Goal: Task Accomplishment & Management: Use online tool/utility

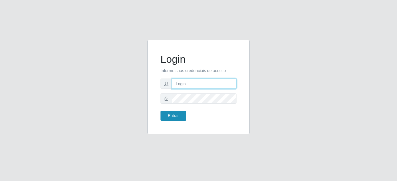
type input "mariabemais@B8"
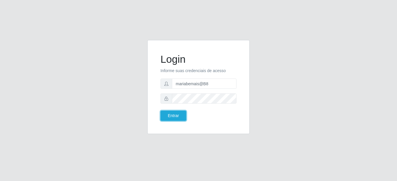
drag, startPoint x: 173, startPoint y: 119, endPoint x: 169, endPoint y: 121, distance: 4.7
click at [169, 121] on div "Login Informe suas credenciais de acesso mariabemais@B8 Entrar" at bounding box center [199, 87] width 88 height 80
click at [173, 115] on button "Entrar" at bounding box center [174, 116] width 26 height 10
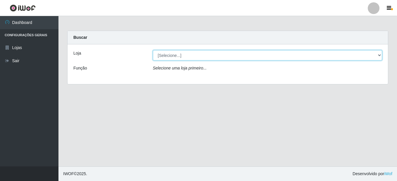
click at [192, 56] on select "[Selecione...] Bemais Supermercados - B8 [PERSON_NAME]" at bounding box center [268, 55] width 230 height 10
select select "413"
click at [153, 50] on select "[Selecione...] Bemais Supermercados - B8 [PERSON_NAME]" at bounding box center [268, 55] width 230 height 10
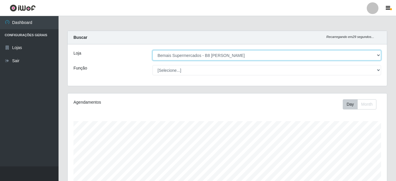
scroll to position [121, 319]
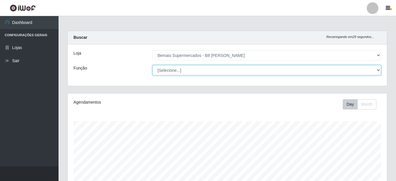
click at [185, 70] on select "[Selecione...] Auxiliar de Estacionamento Auxiliar de Estacionamento + Auxiliar…" at bounding box center [266, 70] width 228 height 10
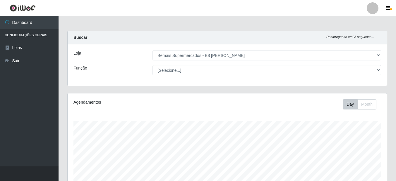
click at [118, 80] on div "Loja [Selecione...] Bemais Supermercados - B8 Valentina Função [Selecione...] A…" at bounding box center [227, 65] width 319 height 42
